Goal: Transaction & Acquisition: Purchase product/service

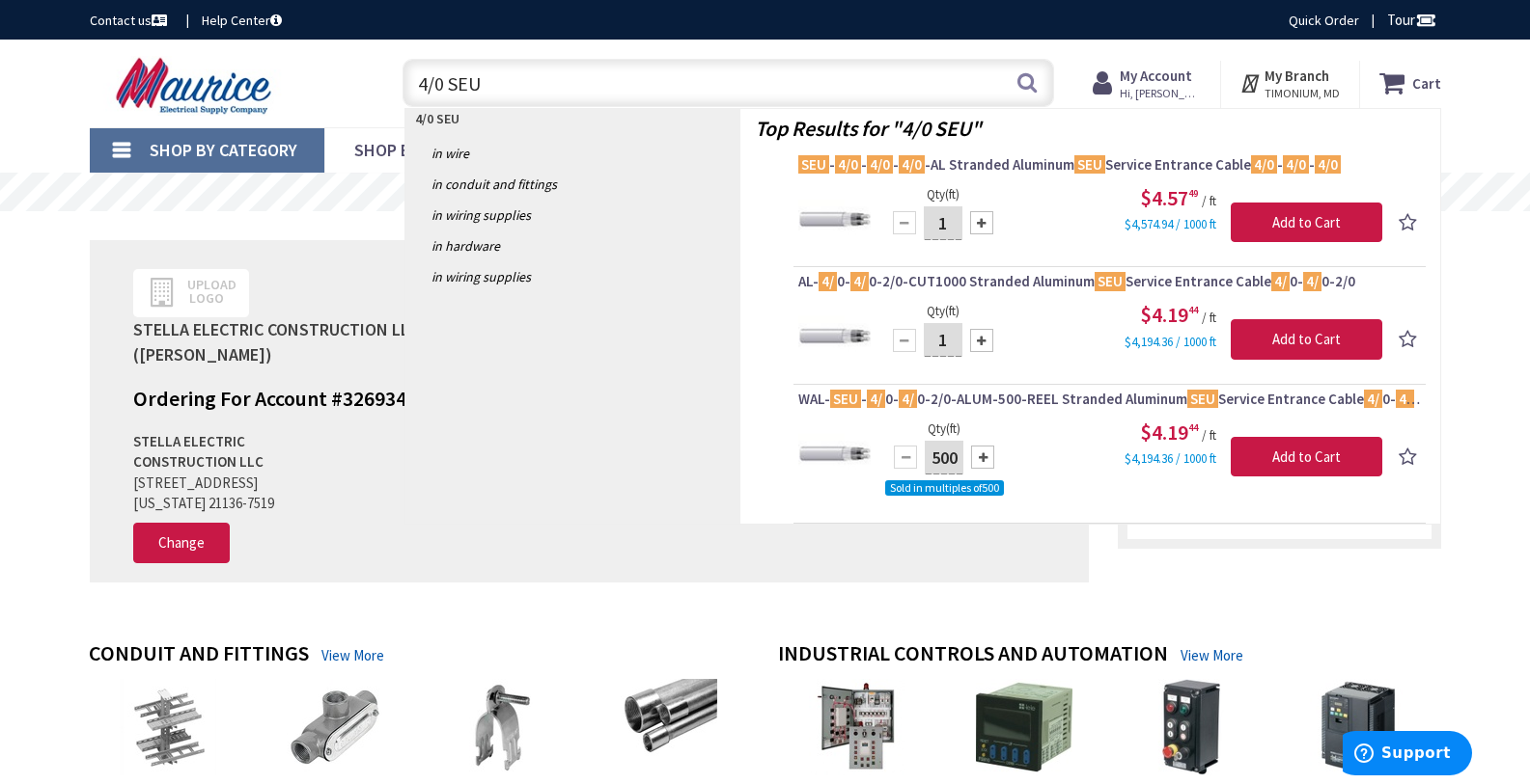
type input "4/0 SEU"
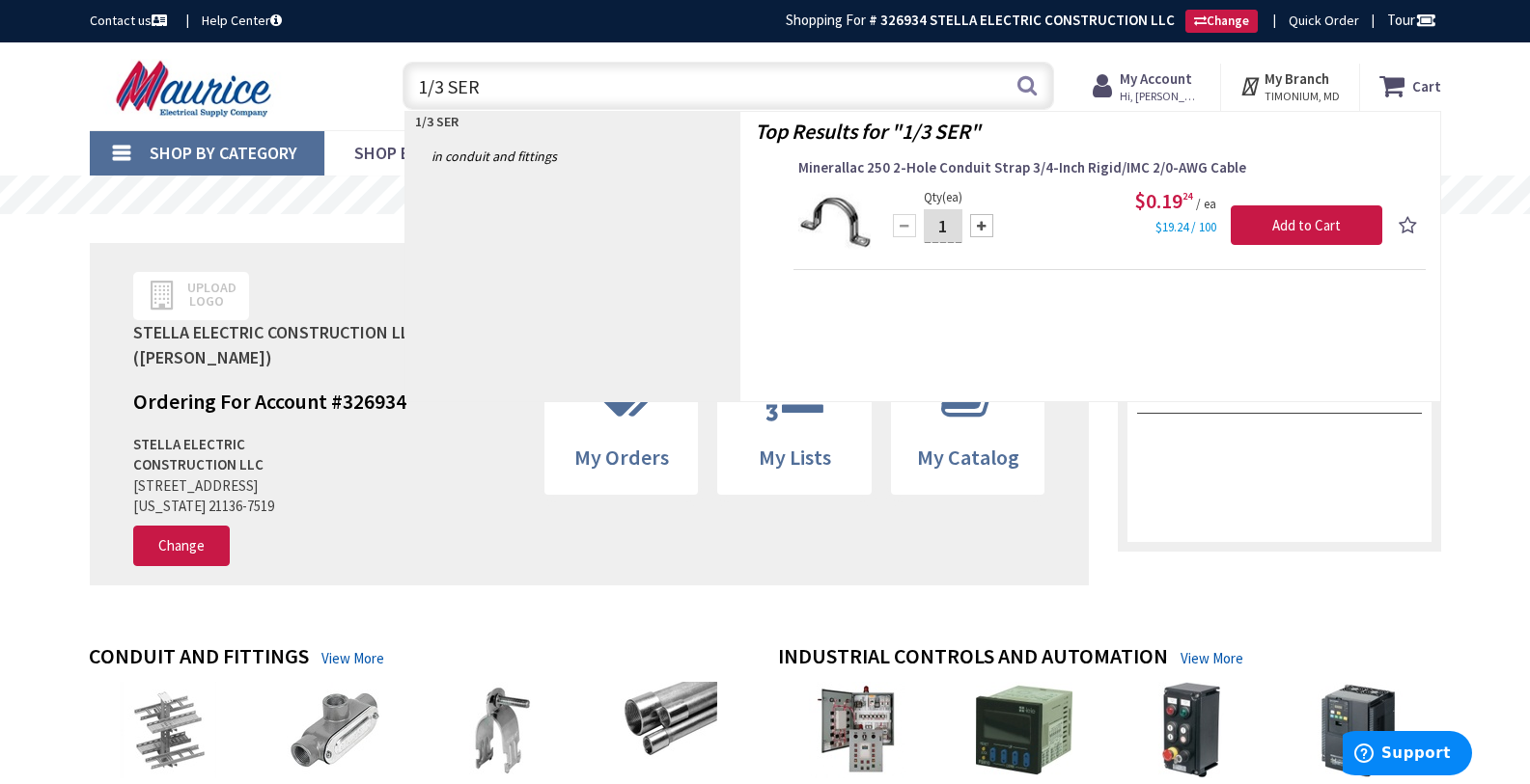
drag, startPoint x: 532, startPoint y: 82, endPoint x: 297, endPoint y: 61, distance: 235.9
click at [297, 61] on div "Toggle Nav 1/3 SER 1/3 SER Search Cart My Cart Close" at bounding box center [766, 86] width 1380 height 65
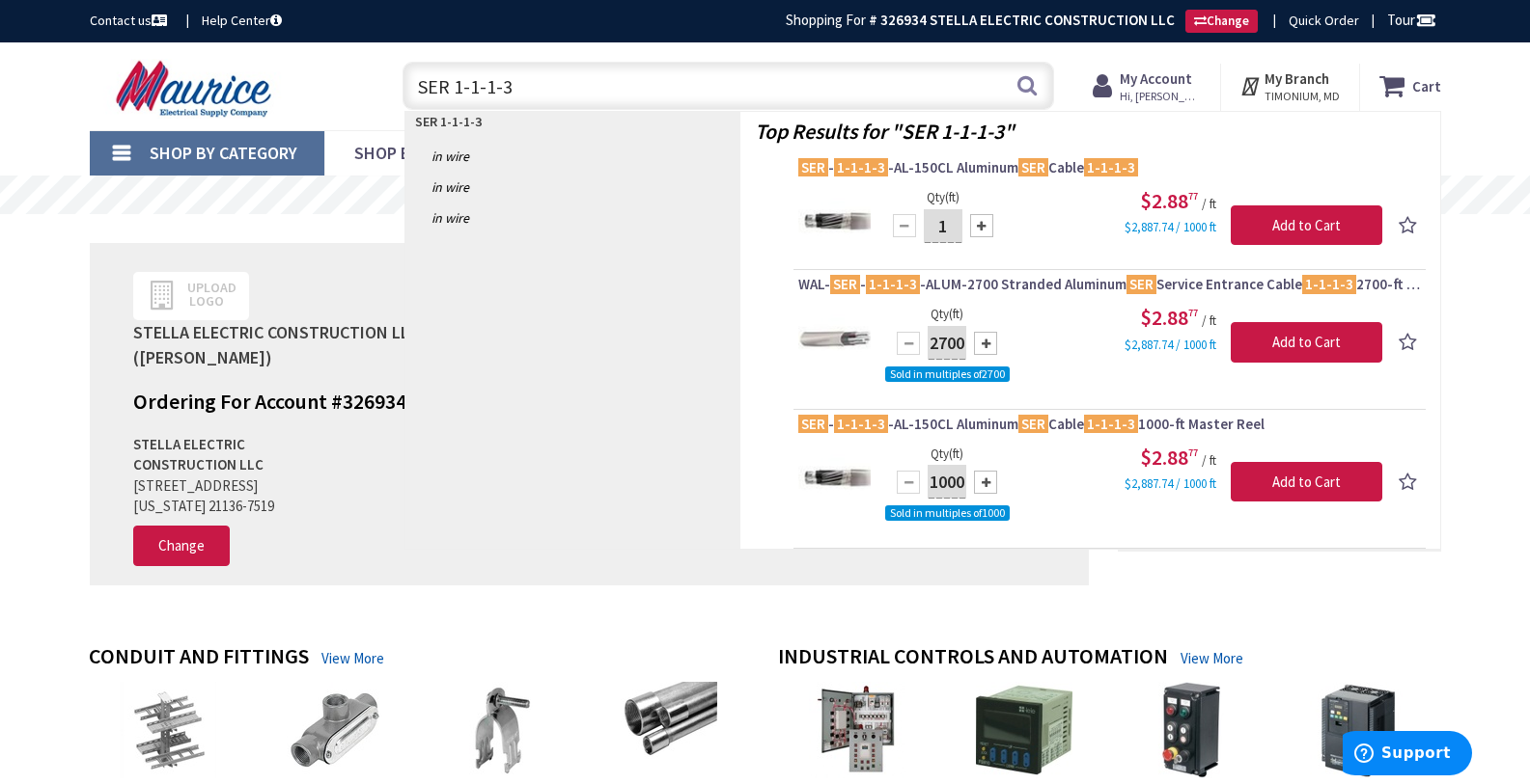
type input "SER 1-1-1-3"
